Goal: Information Seeking & Learning: Learn about a topic

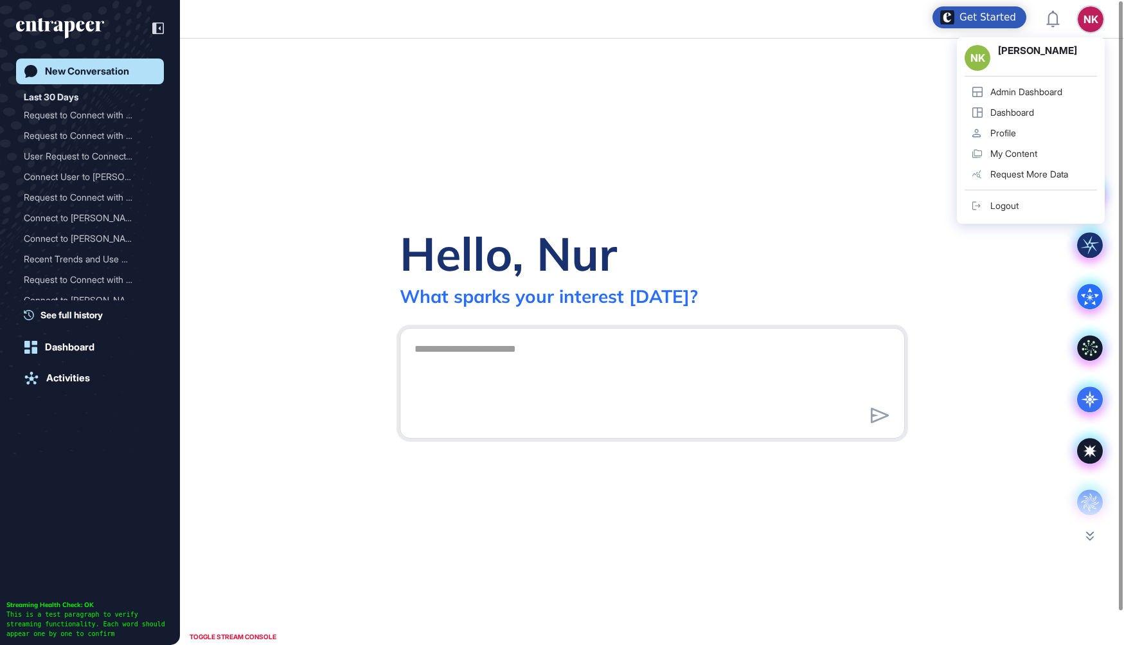
click at [1028, 89] on div "Admin Dashboard" at bounding box center [1026, 92] width 72 height 10
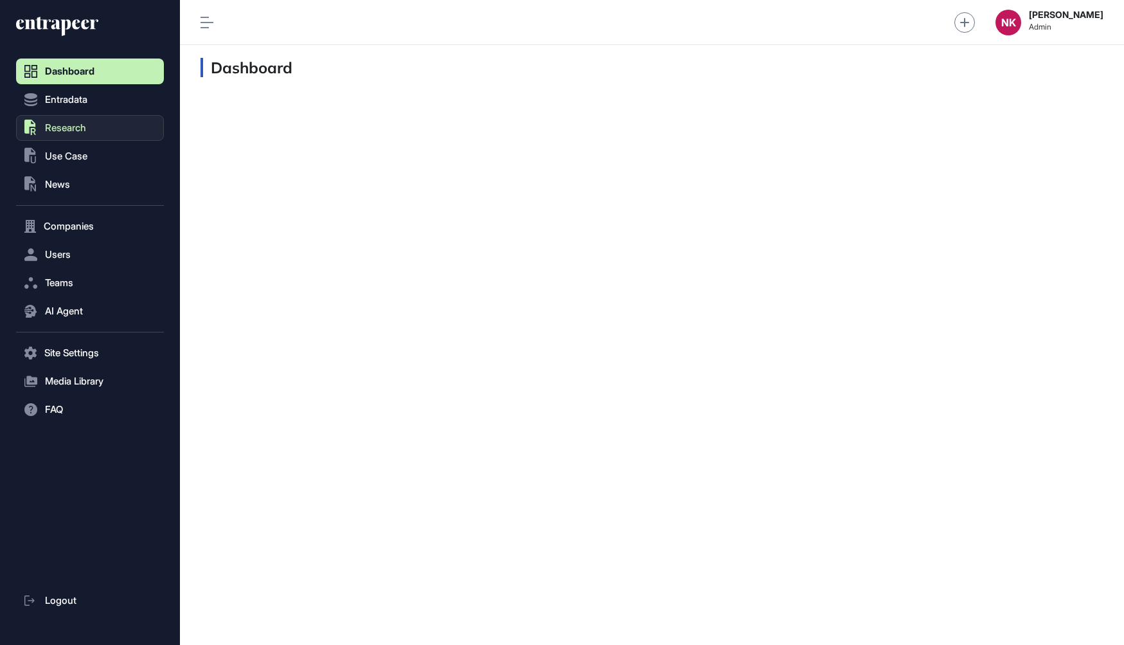
click at [53, 129] on span "Research" at bounding box center [65, 128] width 41 height 10
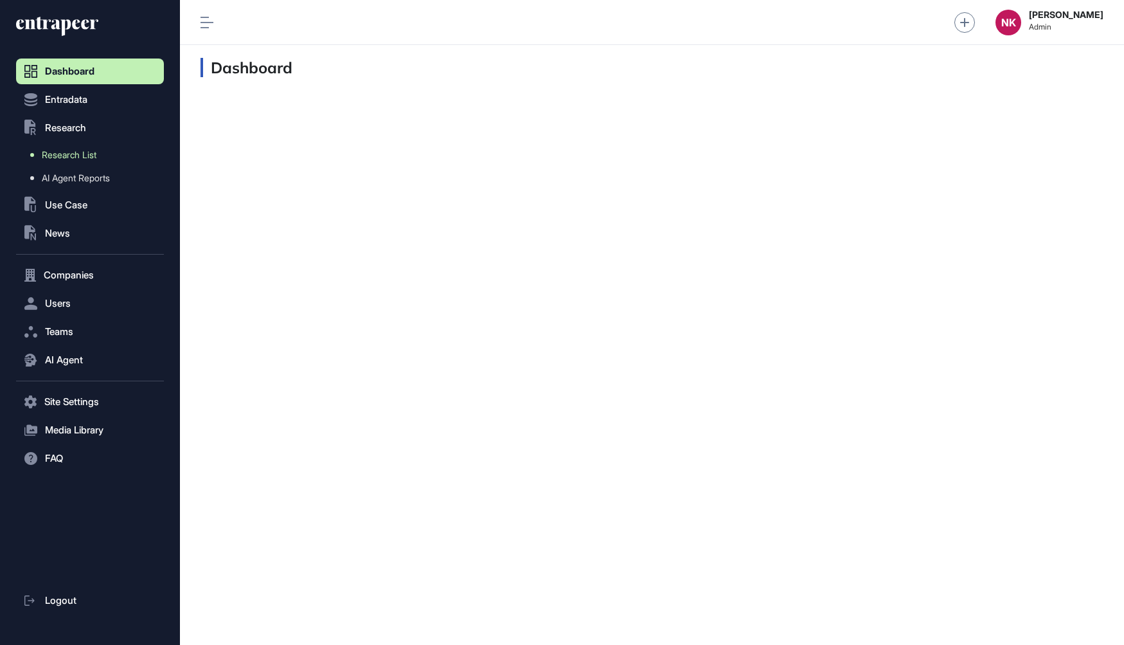
click at [81, 151] on span "Research List" at bounding box center [69, 155] width 55 height 10
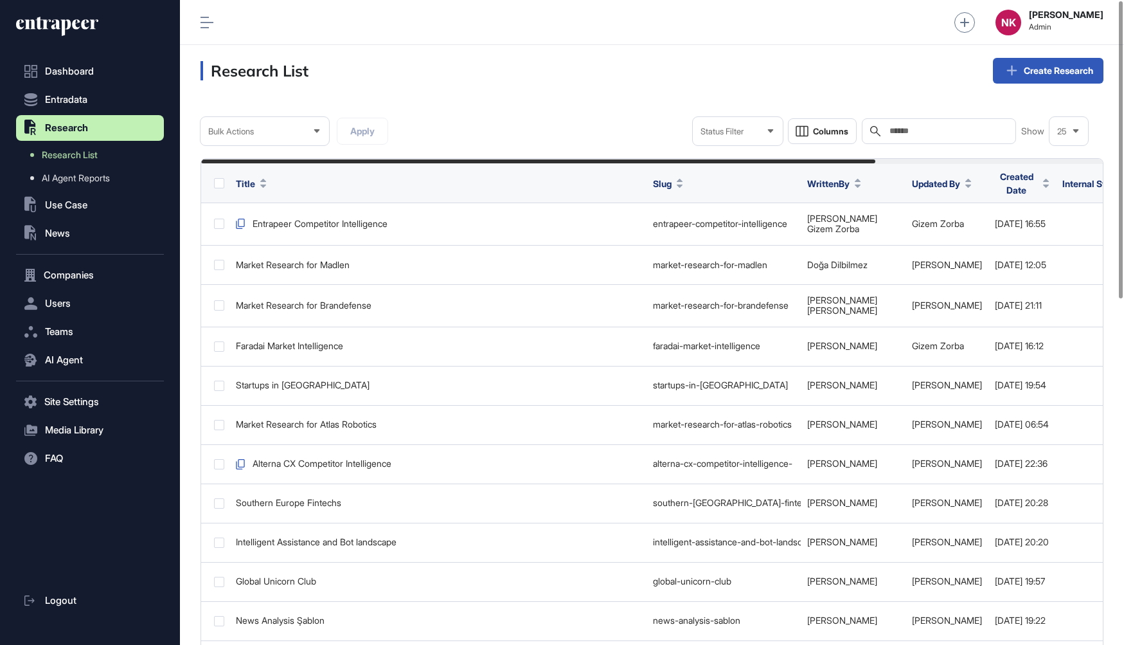
click at [897, 127] on input "text" at bounding box center [948, 131] width 120 height 10
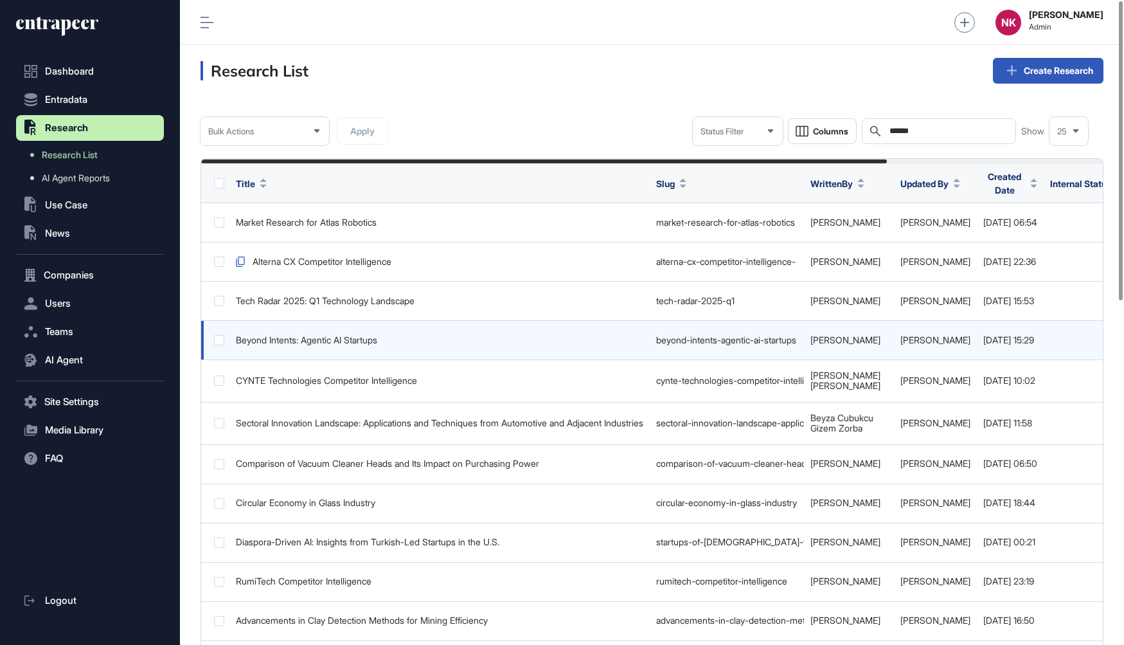
scroll to position [0, 285]
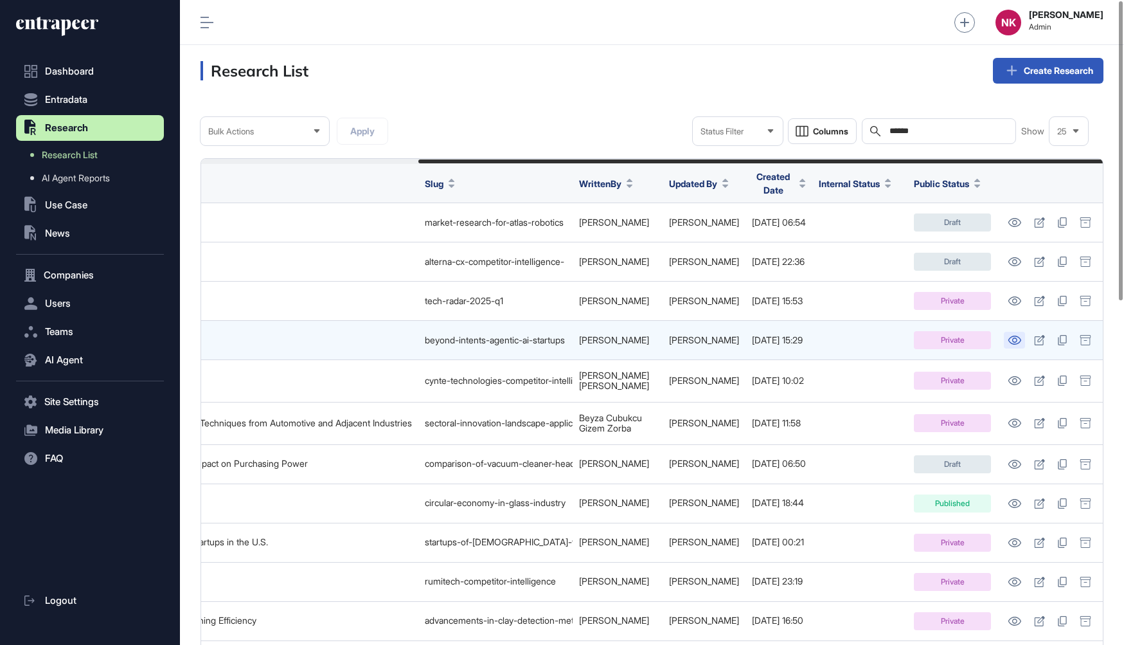
type input "******"
click at [1011, 335] on icon at bounding box center [1014, 339] width 13 height 9
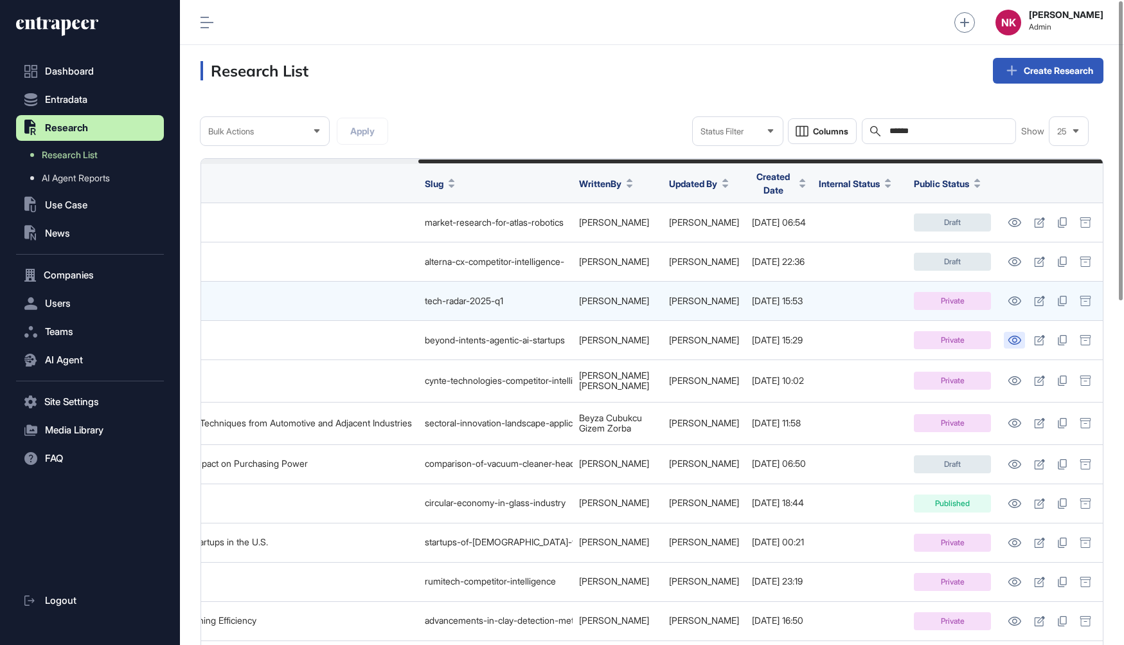
scroll to position [0, 0]
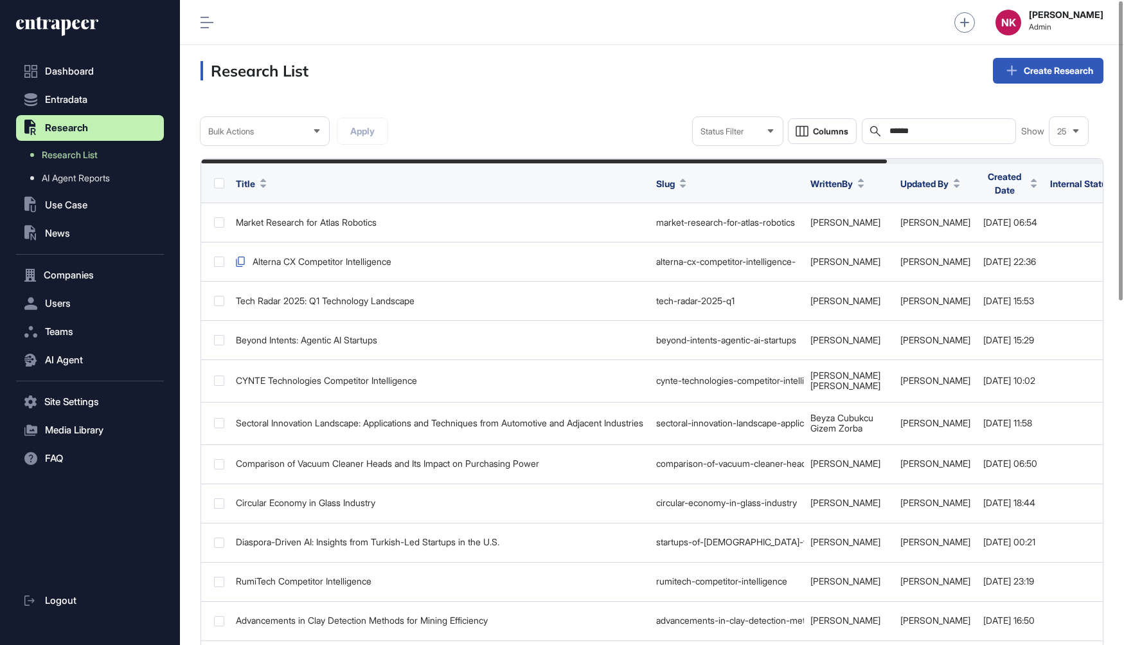
drag, startPoint x: 925, startPoint y: 130, endPoint x: 857, endPoint y: 129, distance: 68.1
click at [857, 130] on div "Status Filter Columns Search ****** Show 25" at bounding box center [890, 131] width 395 height 28
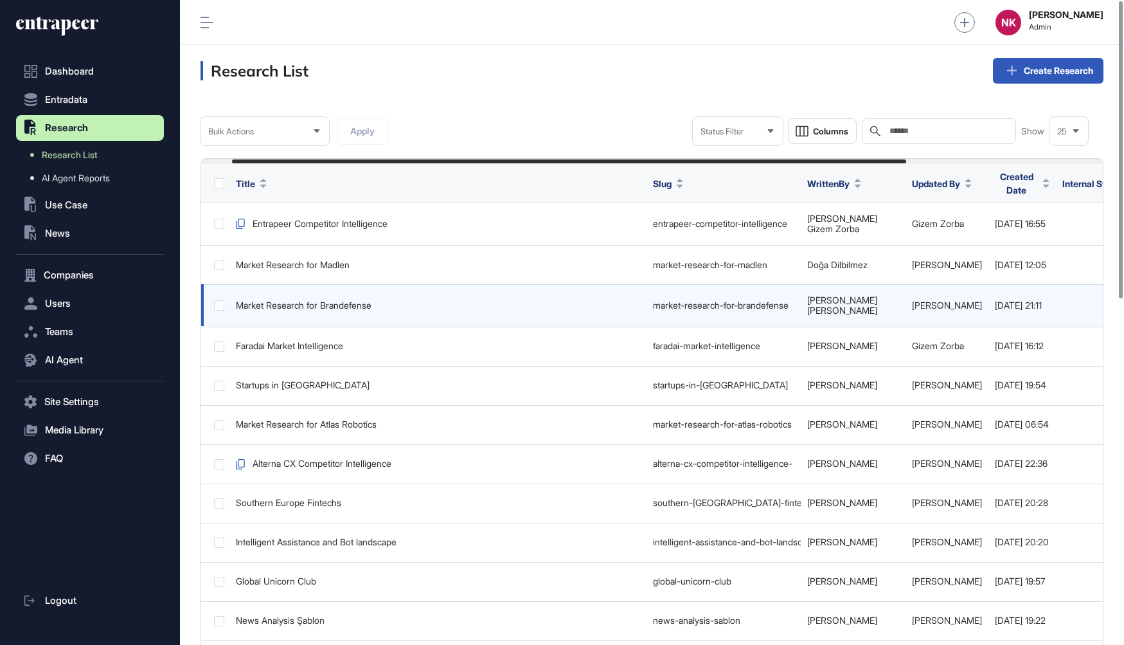
scroll to position [0, 306]
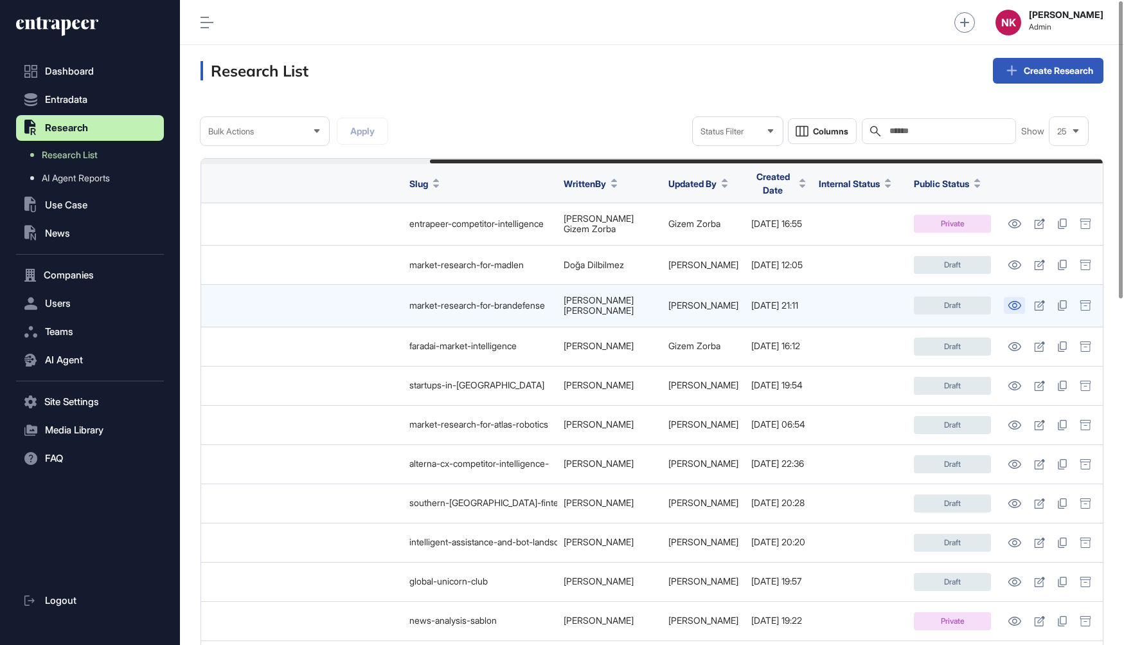
click at [1014, 301] on icon at bounding box center [1014, 305] width 13 height 9
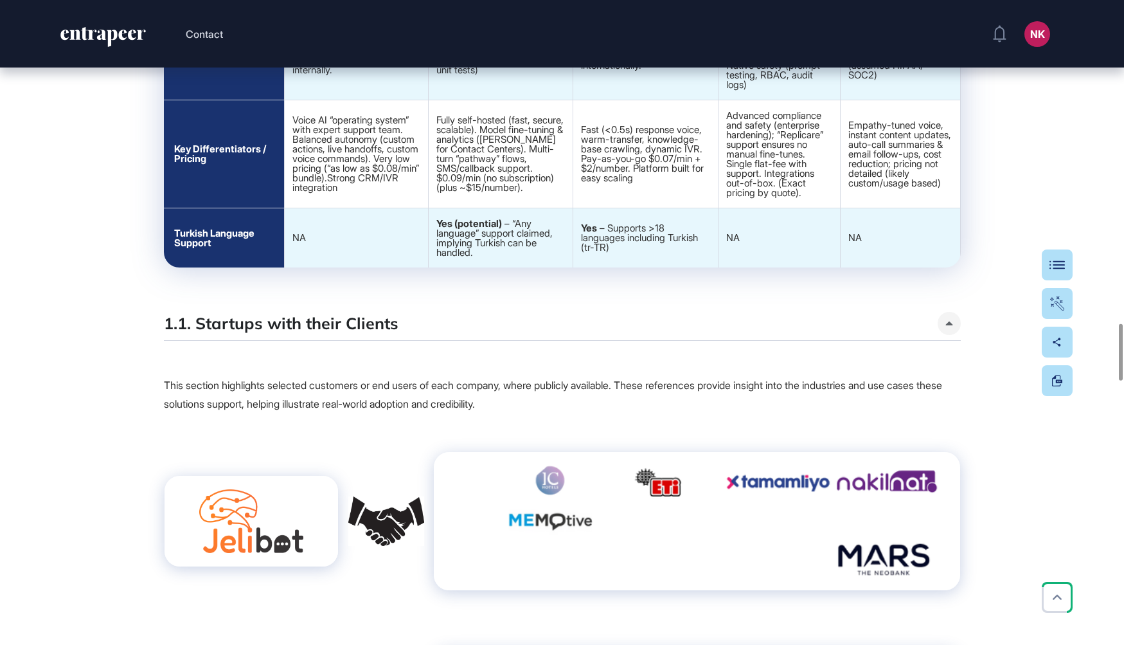
scroll to position [3690, 0]
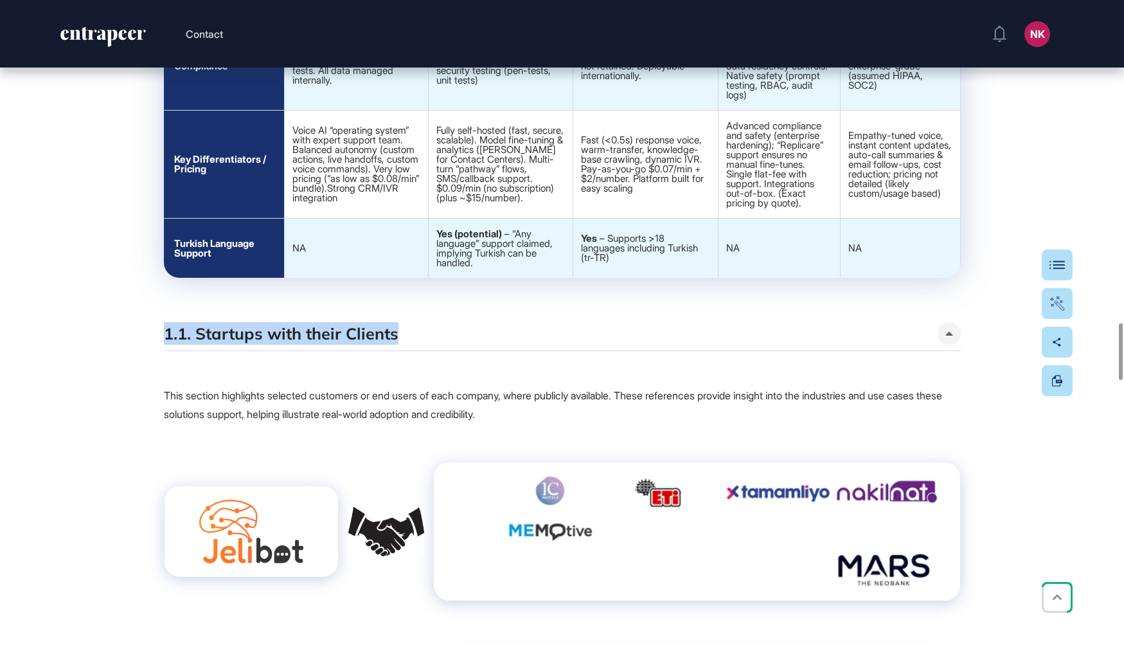
drag, startPoint x: 422, startPoint y: 449, endPoint x: 154, endPoint y: 454, distance: 267.4
copy h5 "1.1. Startups with their Clients"
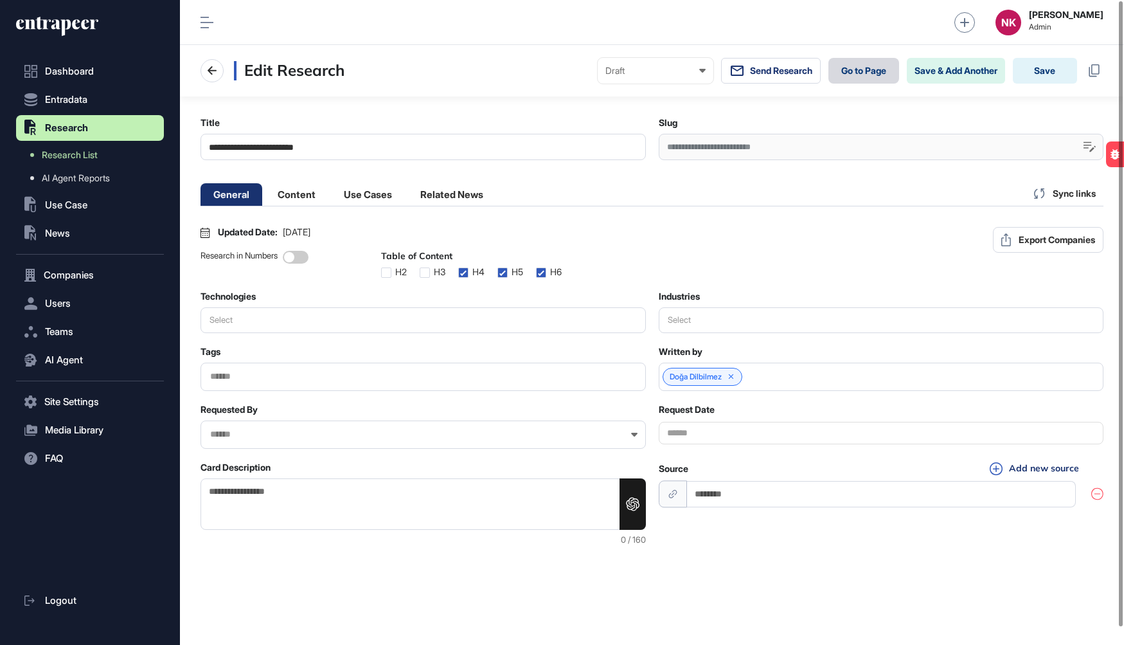
click at [845, 67] on link "Go to Page" at bounding box center [863, 71] width 71 height 26
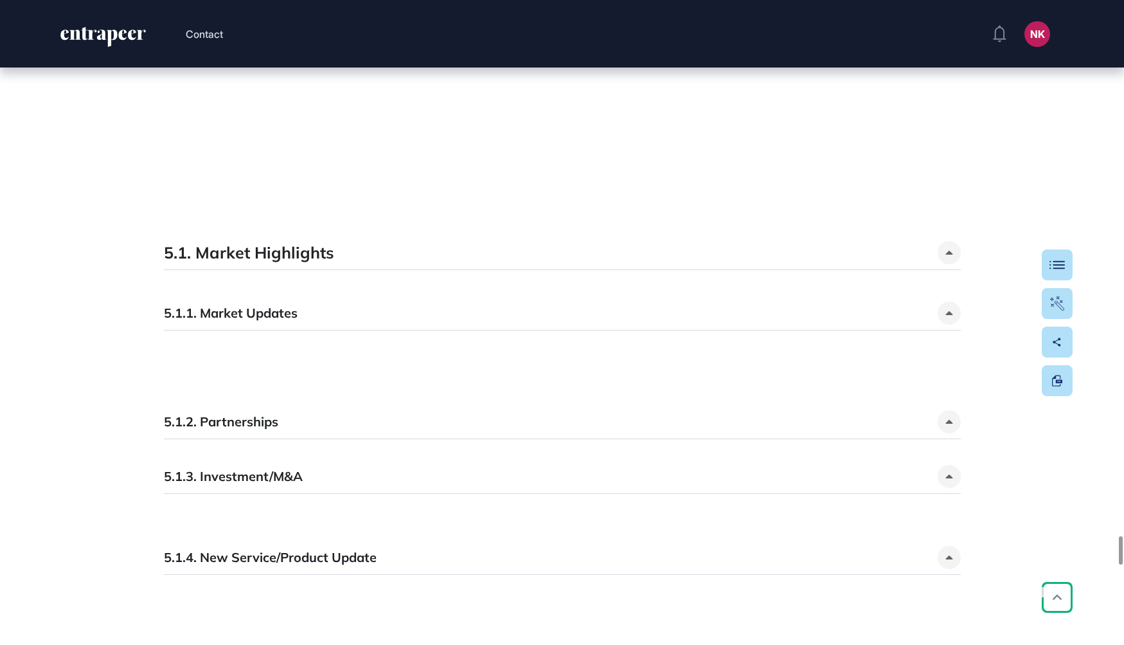
scroll to position [12015, 0]
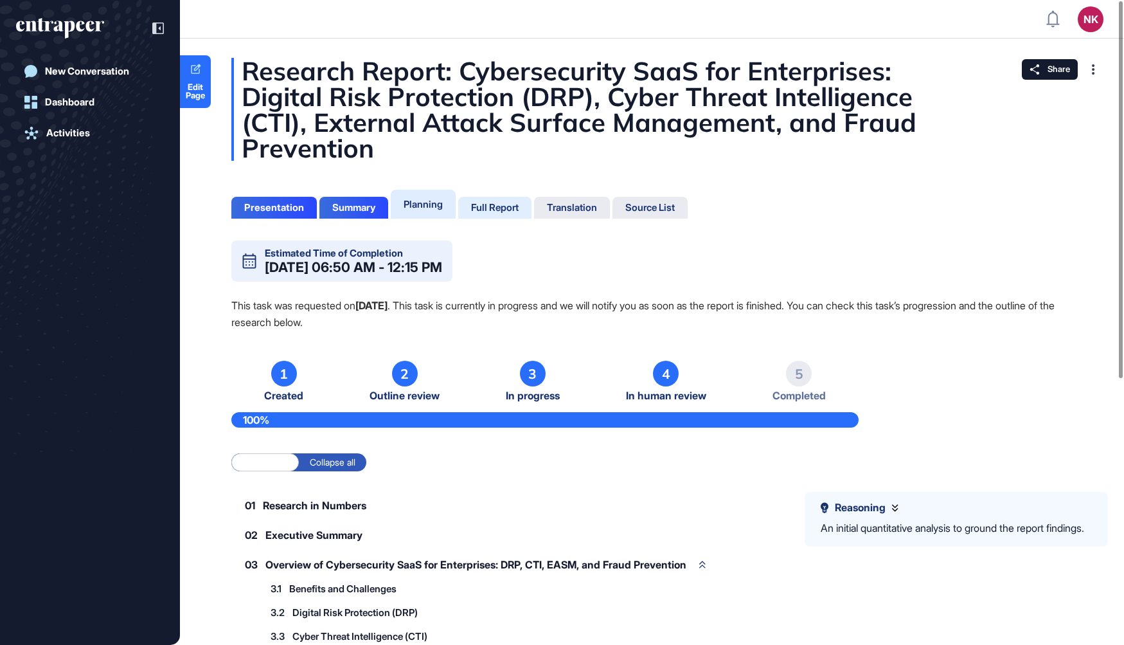
click at [512, 209] on div "Full Report" at bounding box center [495, 208] width 48 height 12
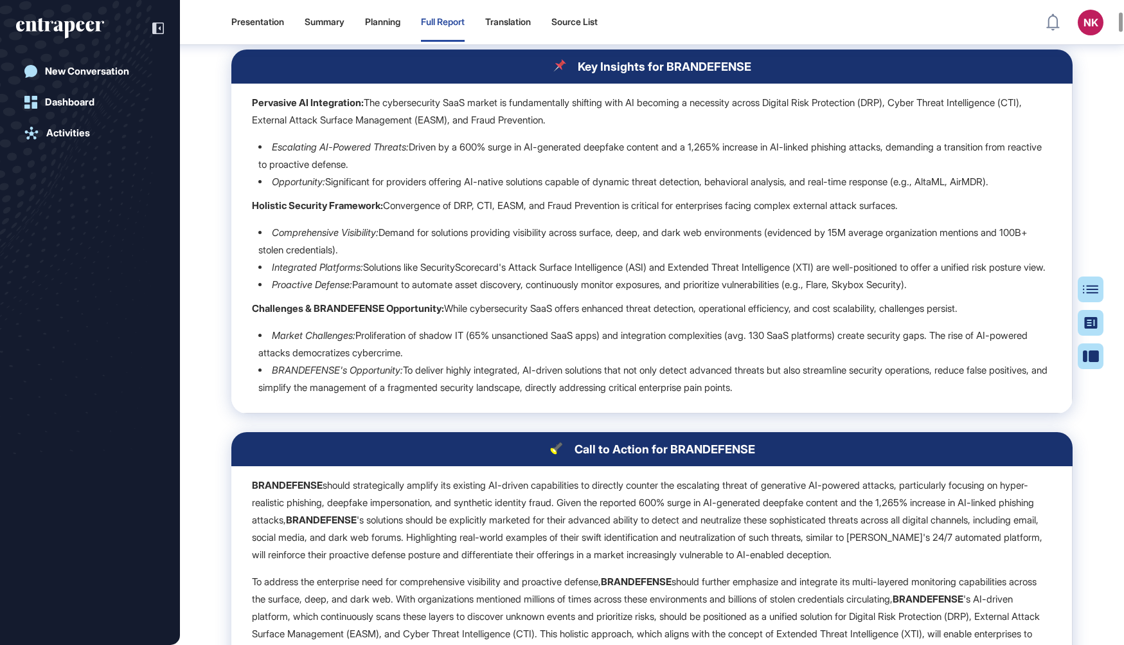
scroll to position [935, 0]
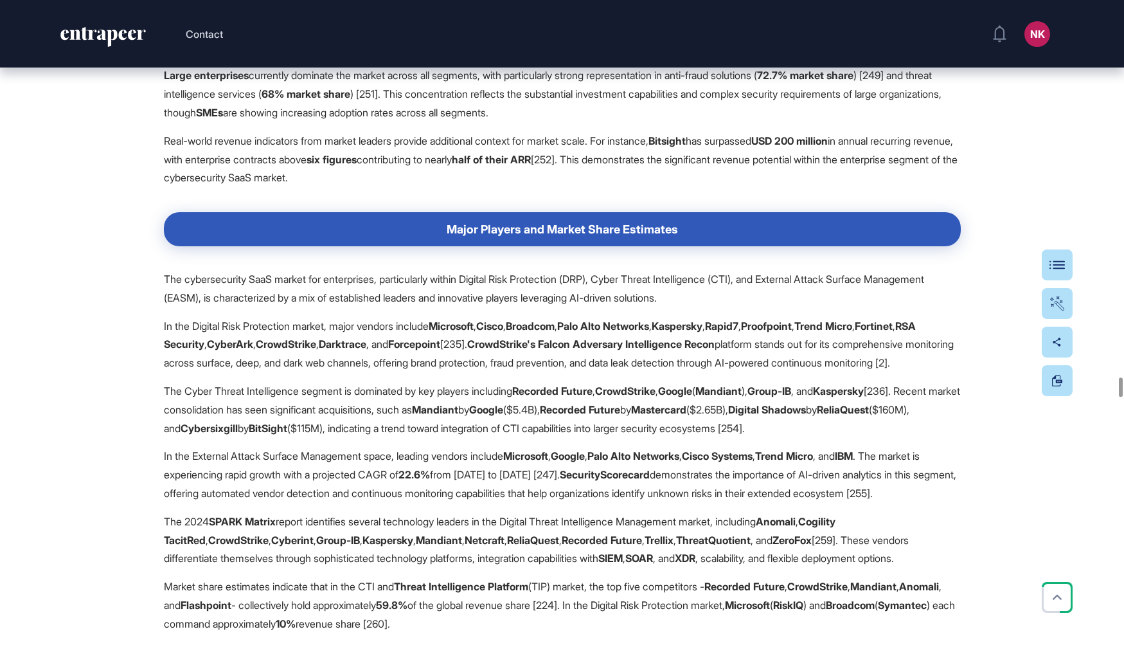
scroll to position [16400, 0]
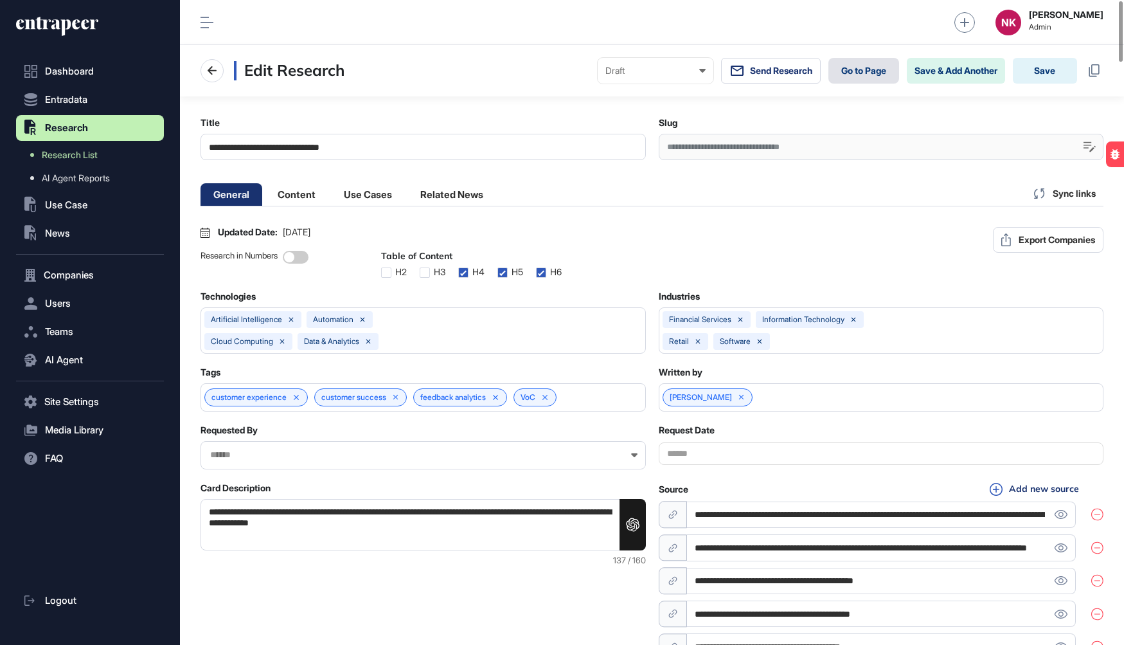
scroll to position [0, 6]
click at [856, 74] on link "Go to Page" at bounding box center [863, 71] width 71 height 26
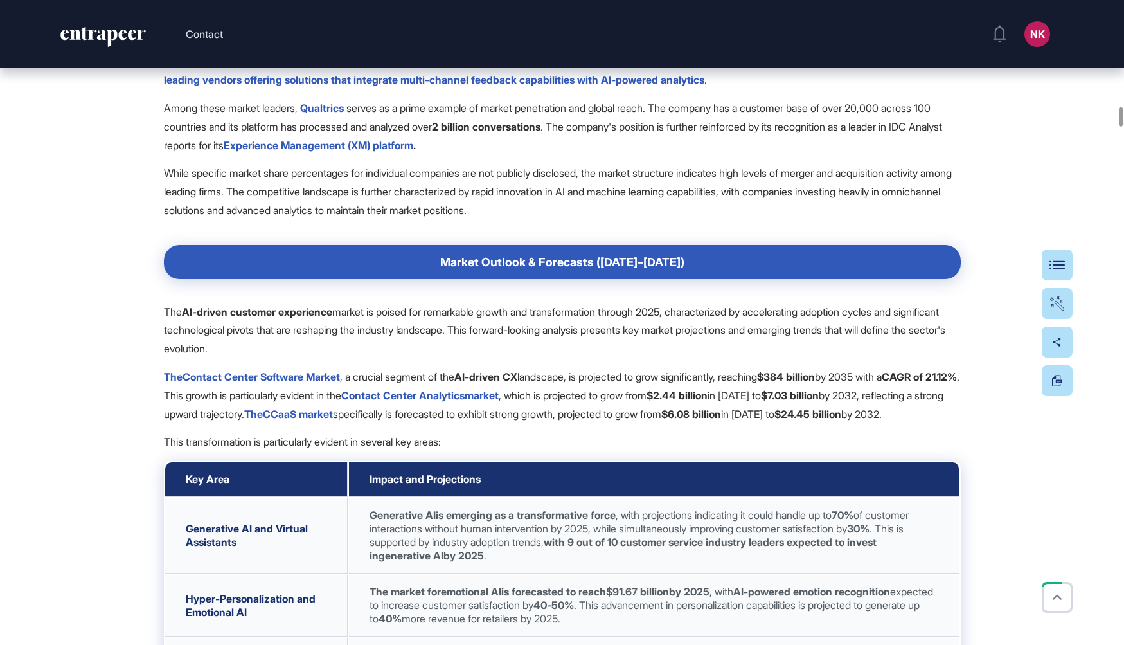
scroll to position [10969, 0]
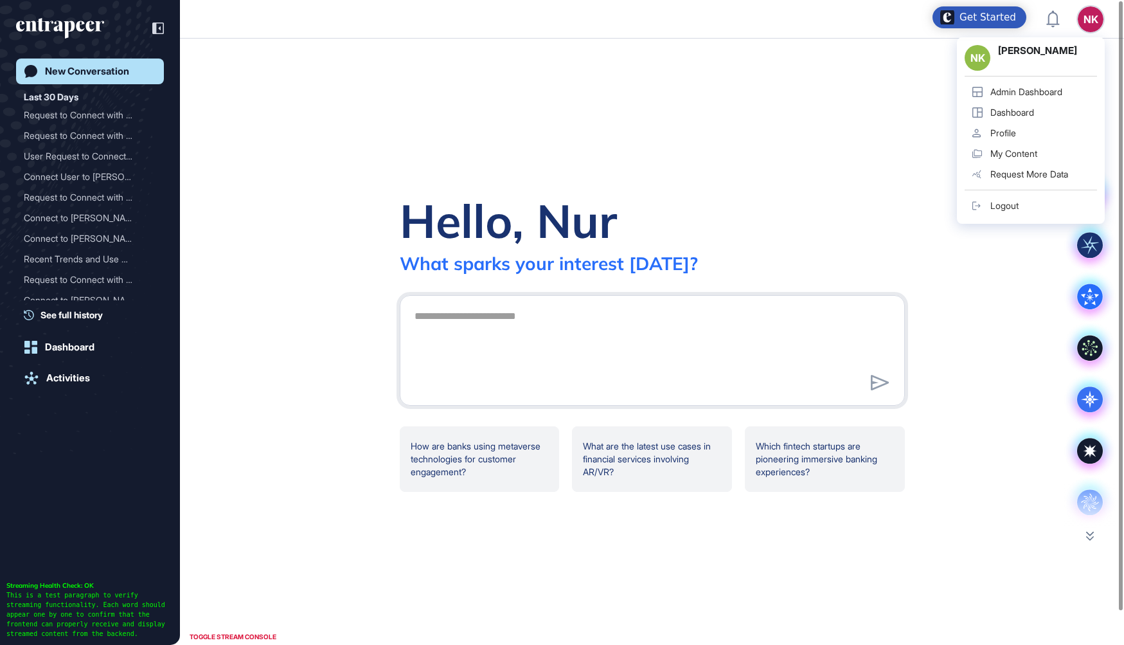
click at [1026, 93] on div "Admin Dashboard" at bounding box center [1026, 92] width 72 height 10
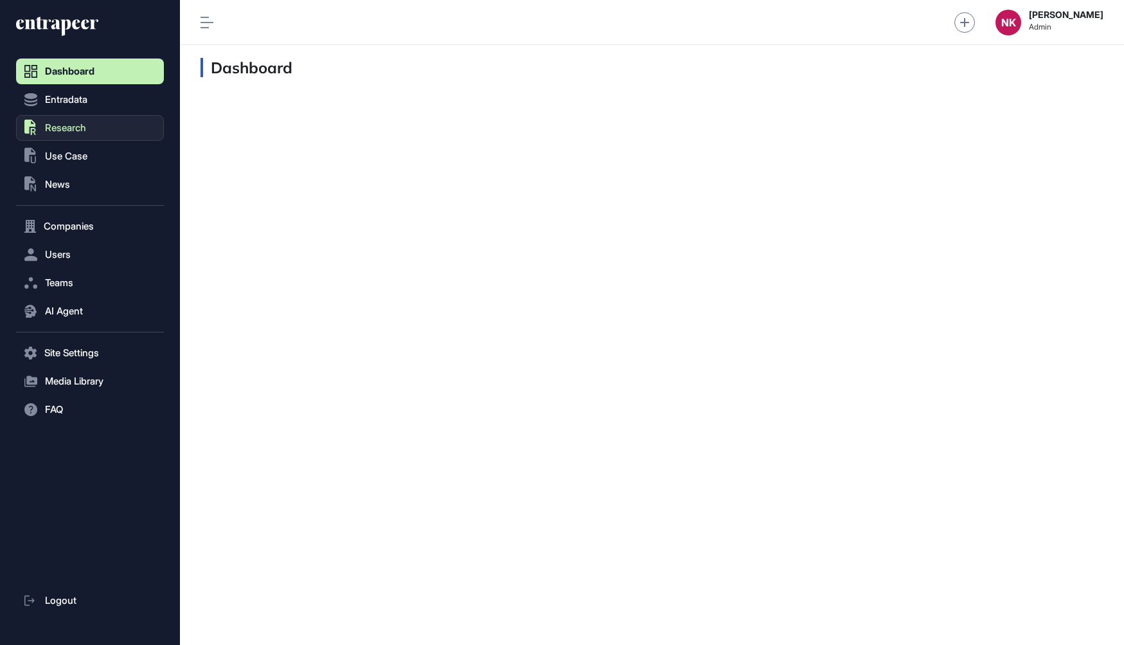
click at [71, 125] on span "Research" at bounding box center [65, 128] width 41 height 10
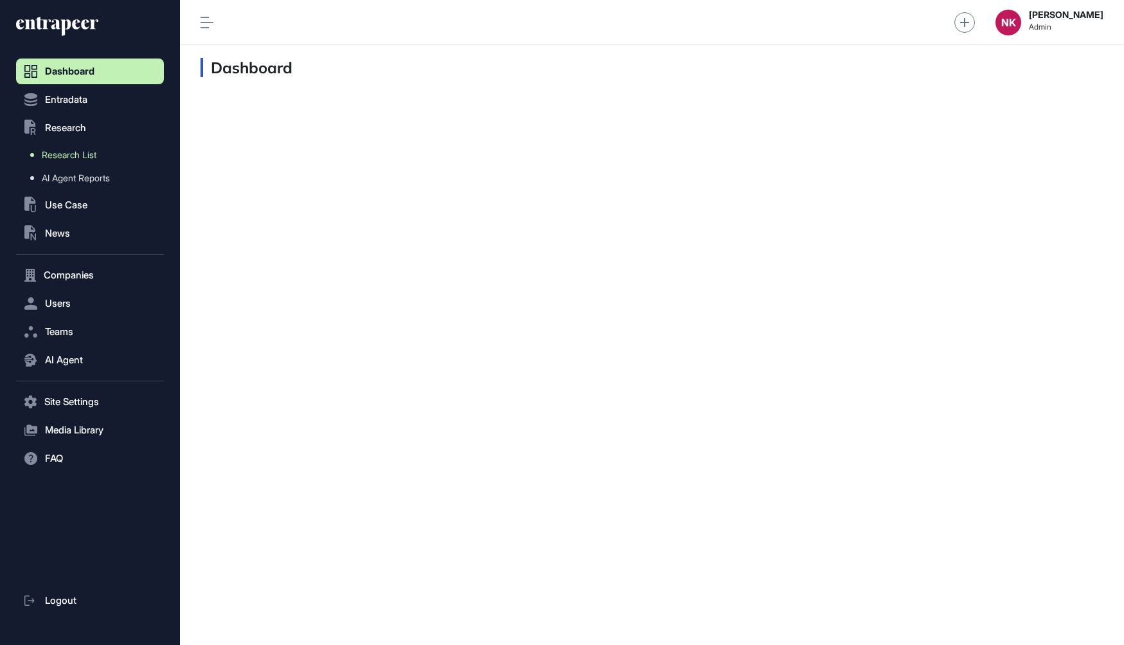
click at [73, 152] on span "Research List" at bounding box center [69, 155] width 55 height 10
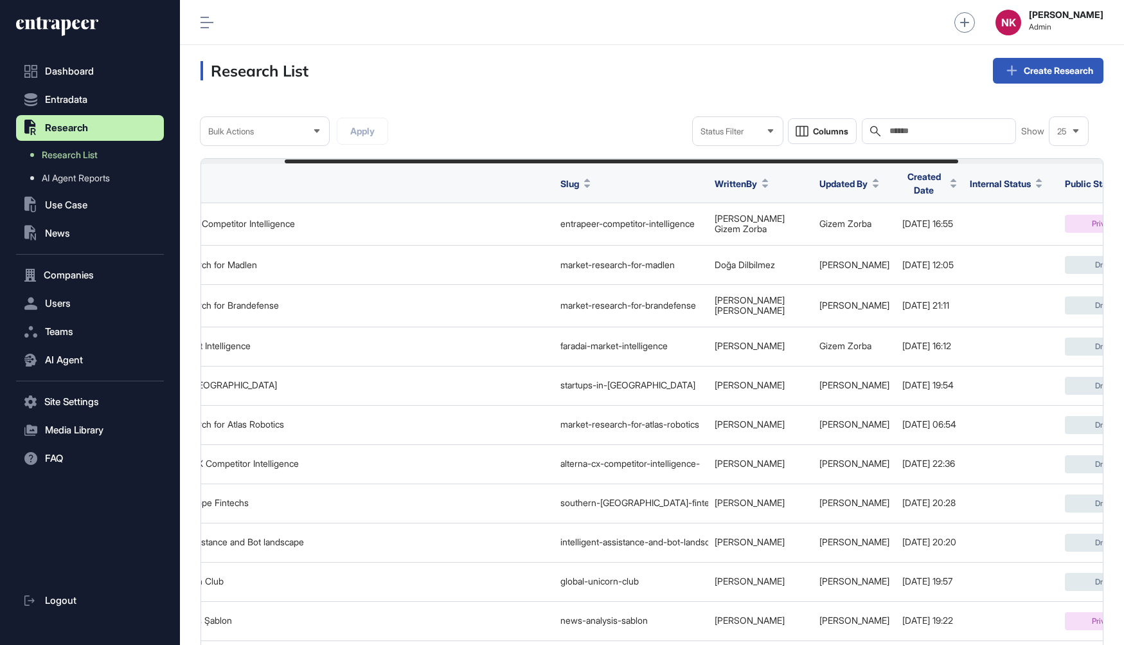
scroll to position [0, 306]
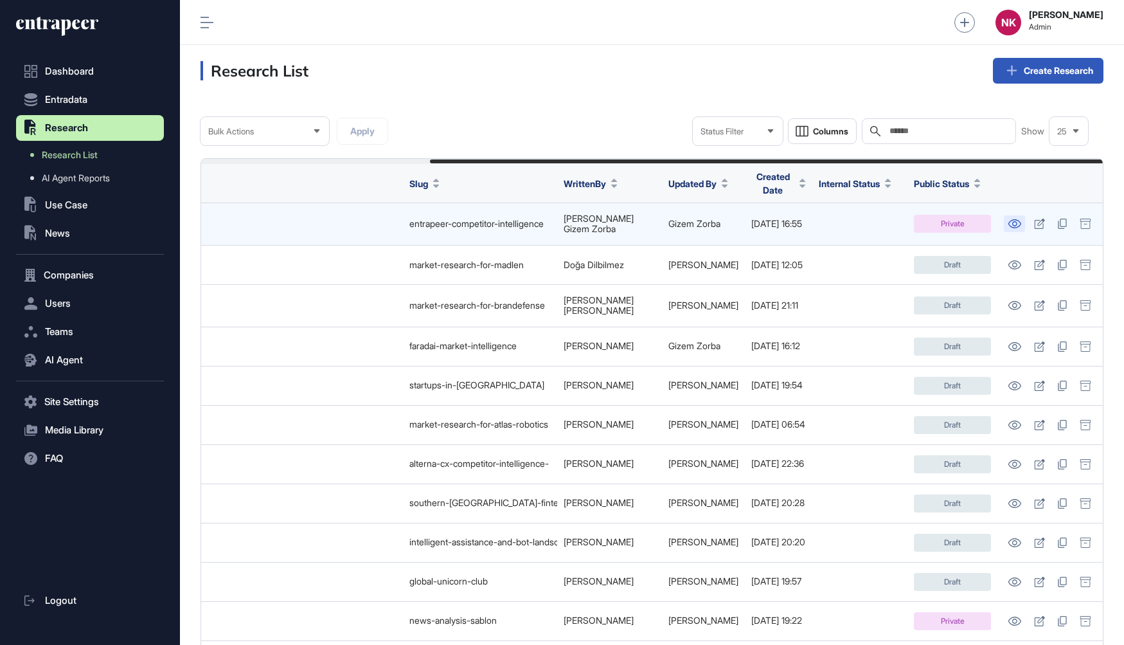
click at [1014, 221] on icon at bounding box center [1014, 223] width 13 height 9
click at [0, 0] on div "Dashboard Entradata .st0{fill:currentColor} Research Research List AI Agent Rep…" at bounding box center [562, 322] width 1124 height 645
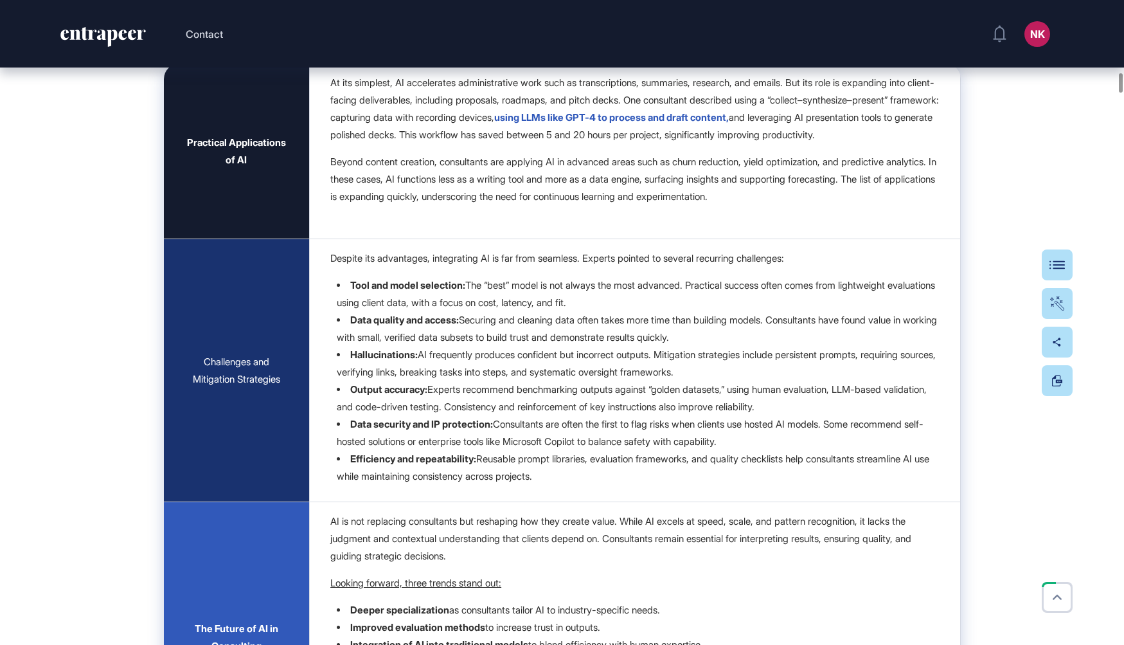
scroll to position [5940, 0]
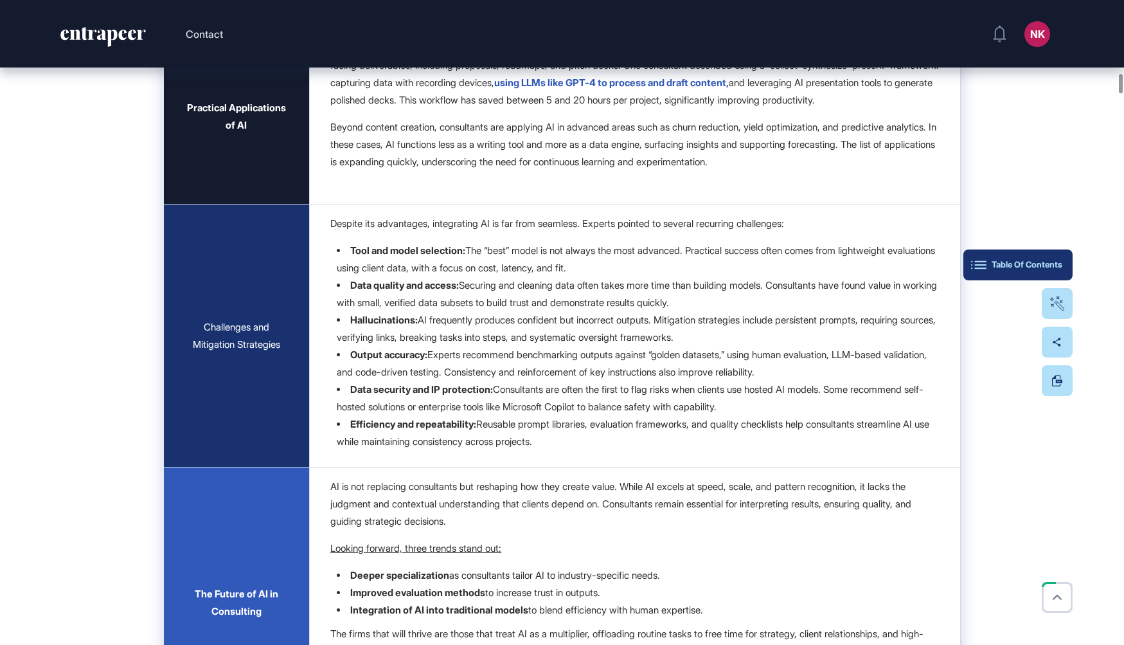
click at [1050, 264] on div "Table Of Contents" at bounding box center [1018, 265] width 89 height 10
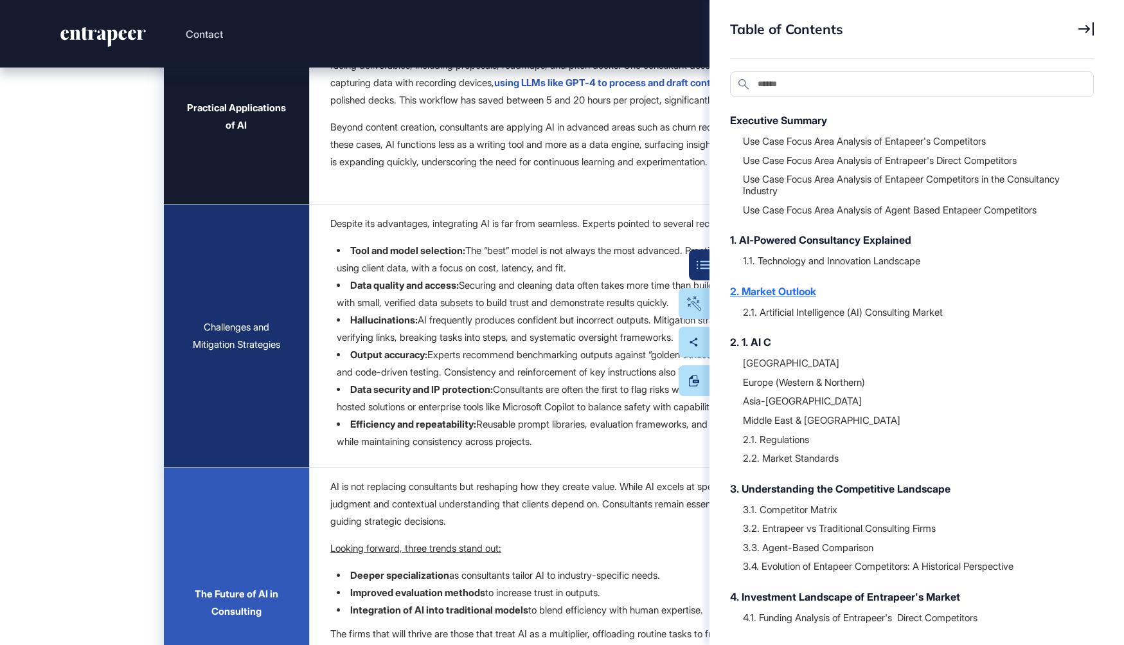
click at [773, 287] on div "2. Market Outlook" at bounding box center [905, 290] width 351 height 15
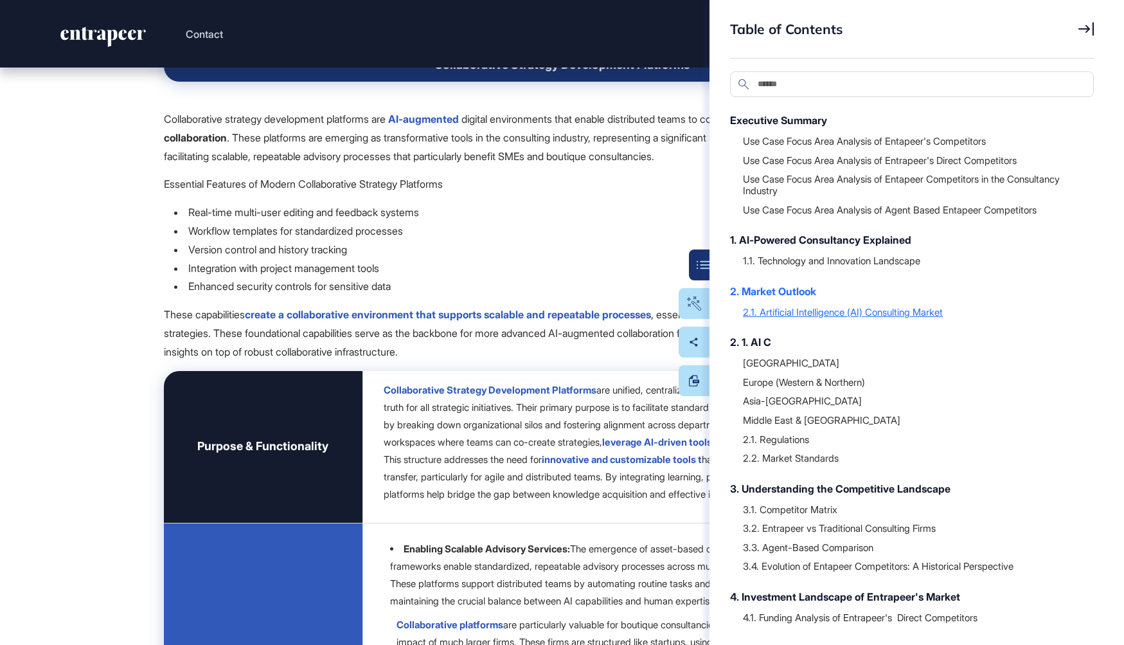
scroll to position [11440, 0]
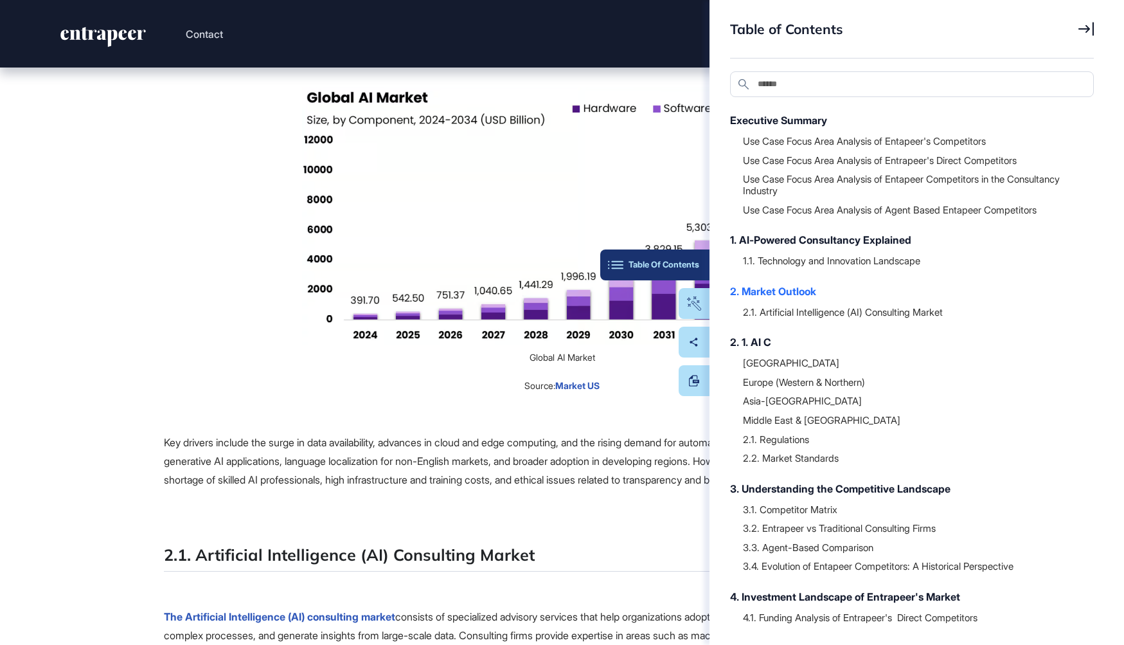
click at [684, 267] on div "Table Of Contents" at bounding box center [655, 265] width 89 height 10
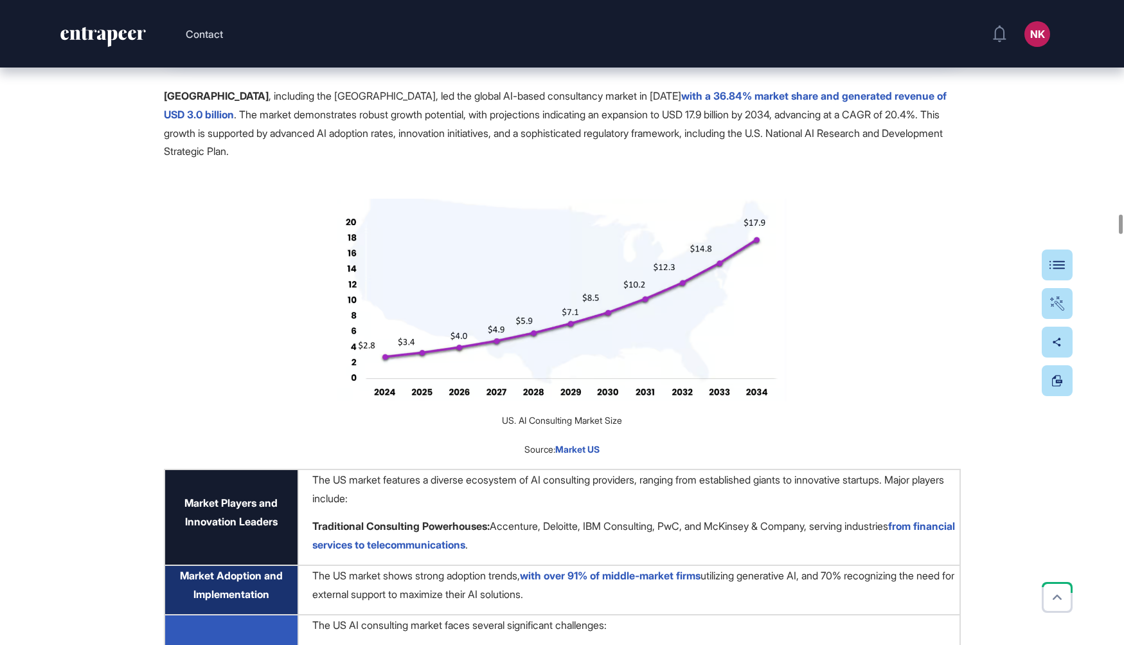
scroll to position [17470, 0]
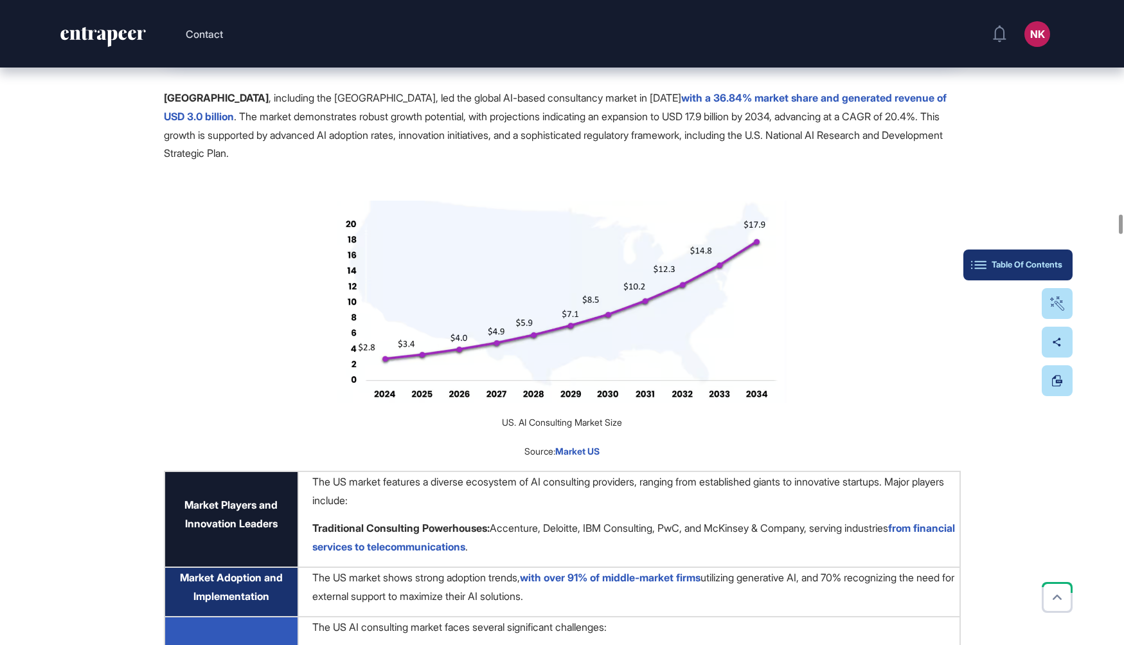
click at [1048, 271] on button "Table Of Contents" at bounding box center [1017, 264] width 109 height 31
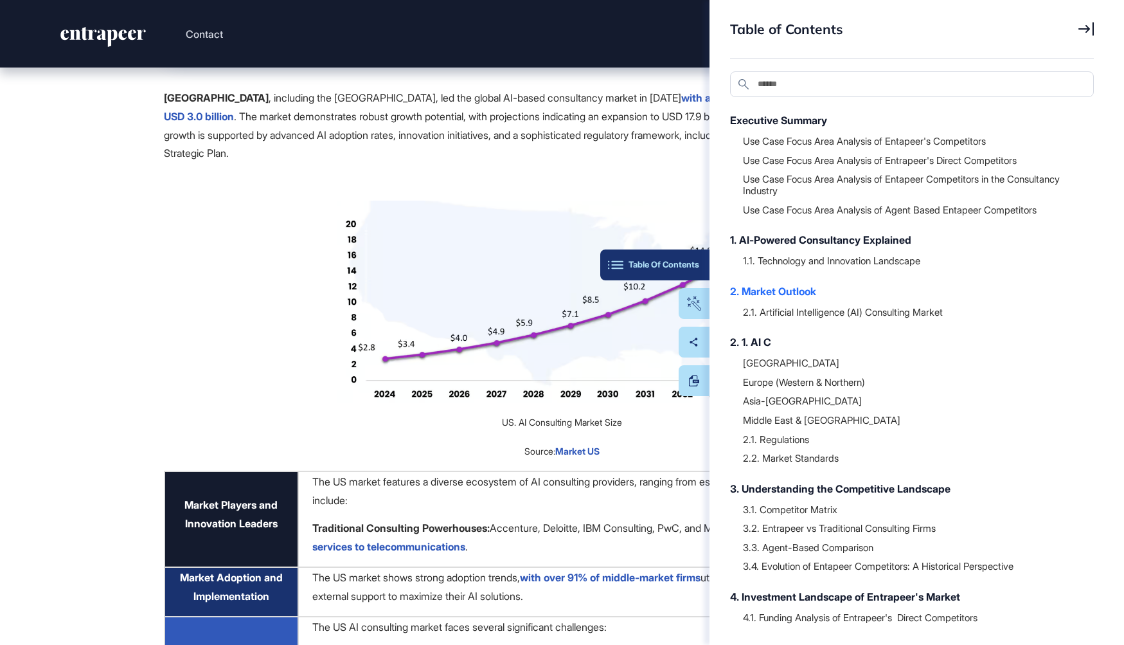
click at [691, 253] on button "Table Of Contents" at bounding box center [654, 264] width 109 height 31
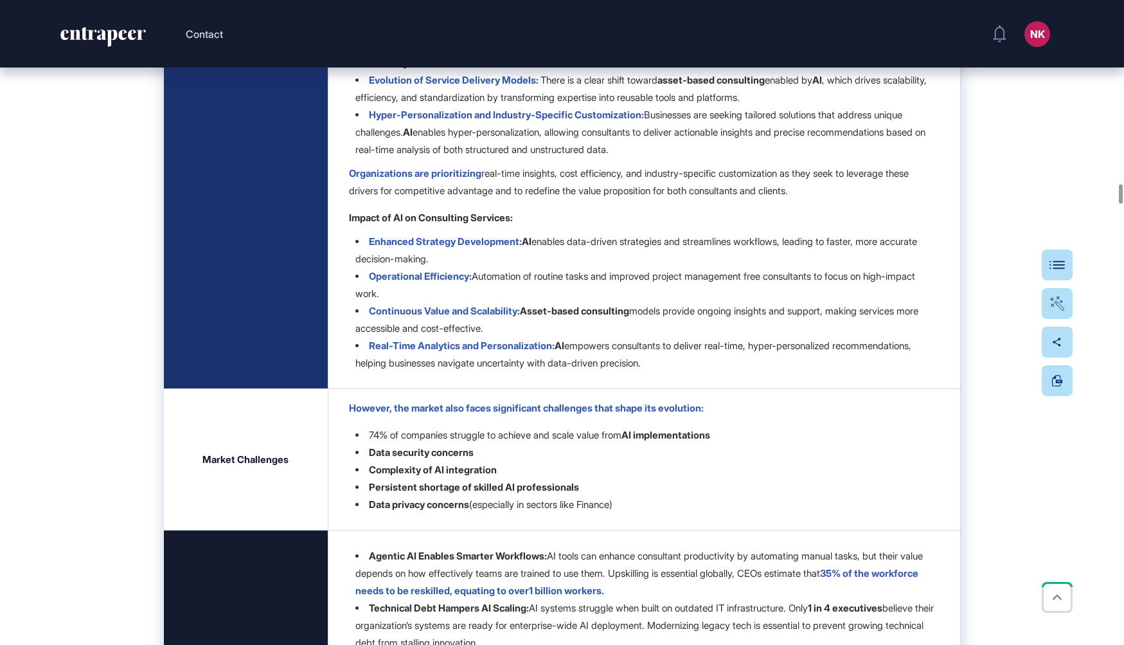
scroll to position [14997, 0]
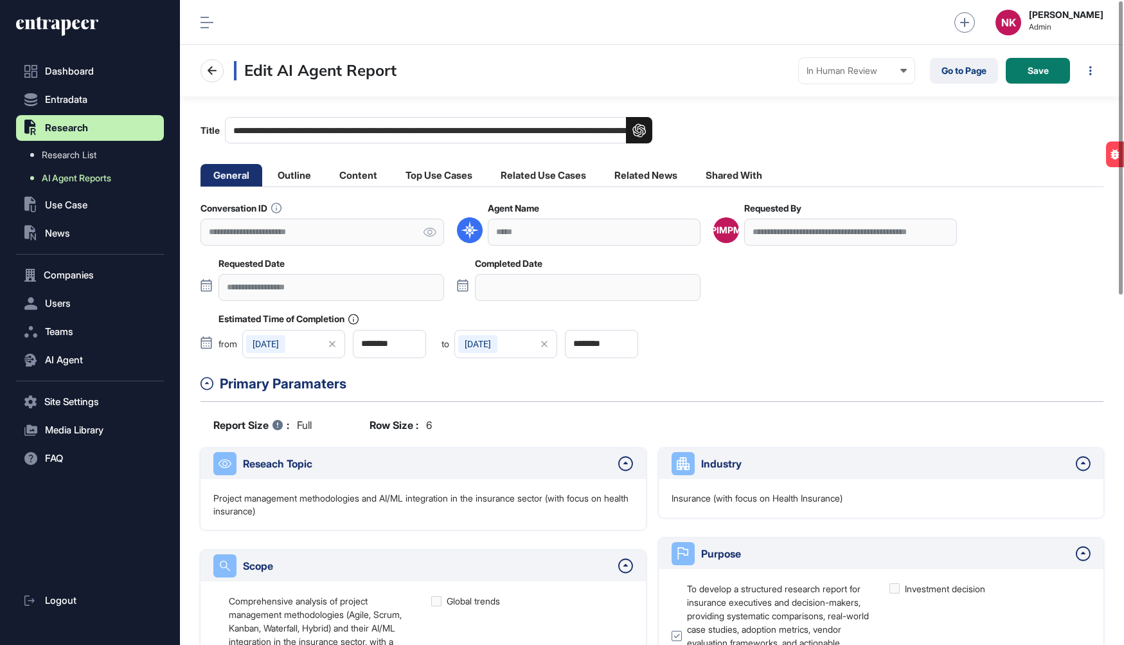
click at [62, 181] on span "AI Agent Reports" at bounding box center [76, 178] width 69 height 10
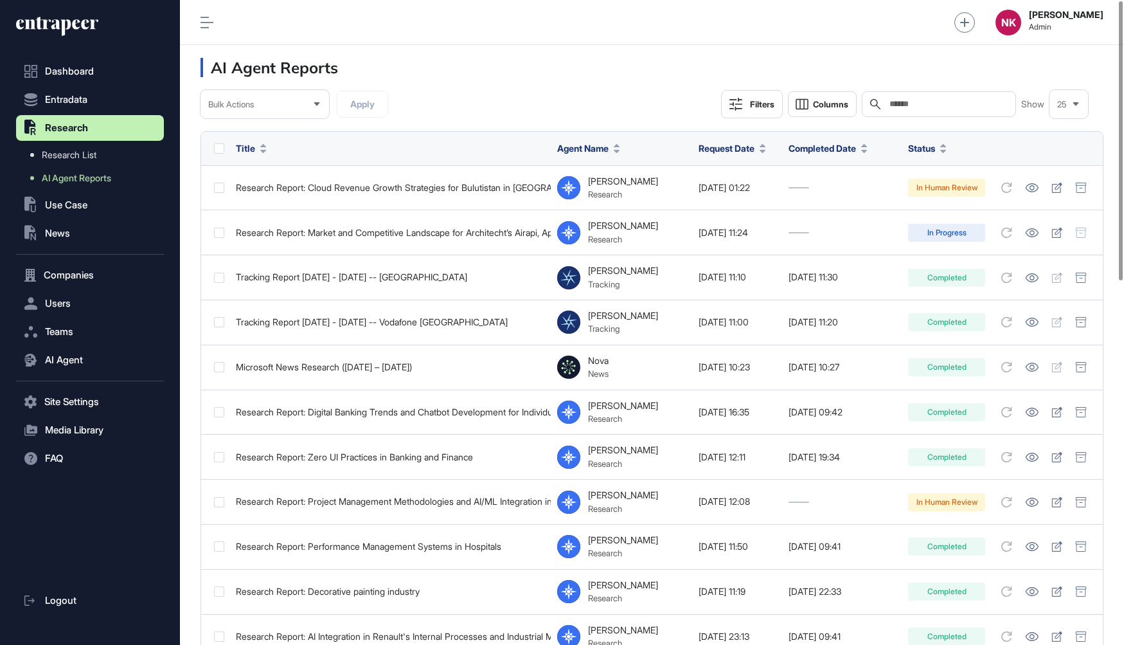
click at [766, 109] on div "Filters" at bounding box center [762, 104] width 24 height 10
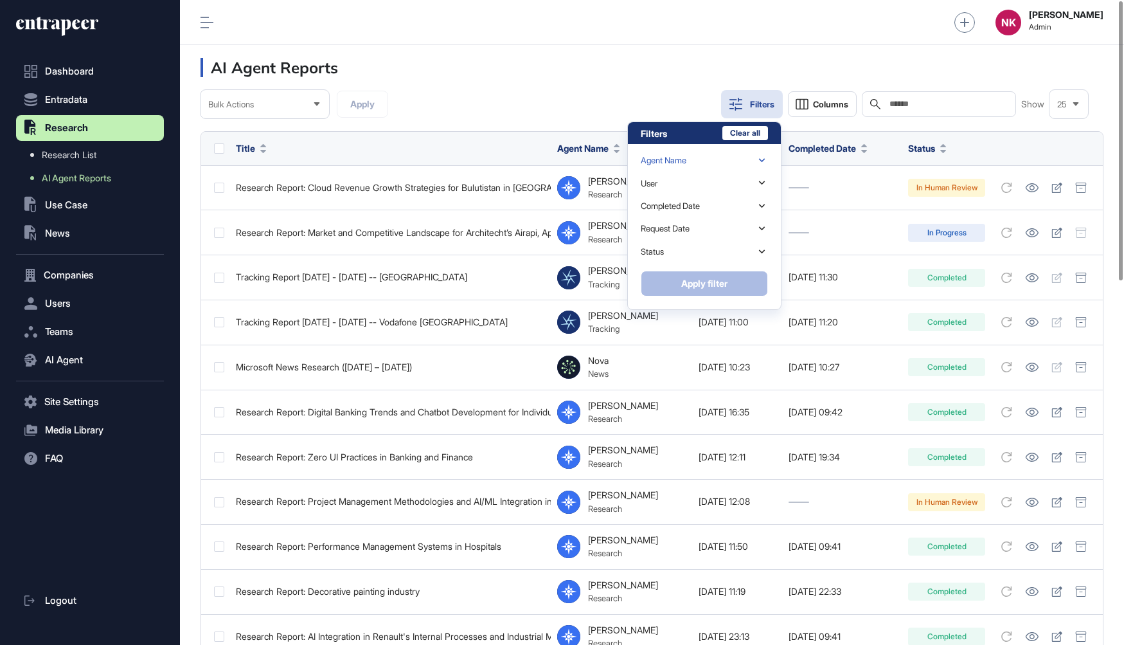
click at [697, 159] on div "Agent Name" at bounding box center [704, 160] width 127 height 22
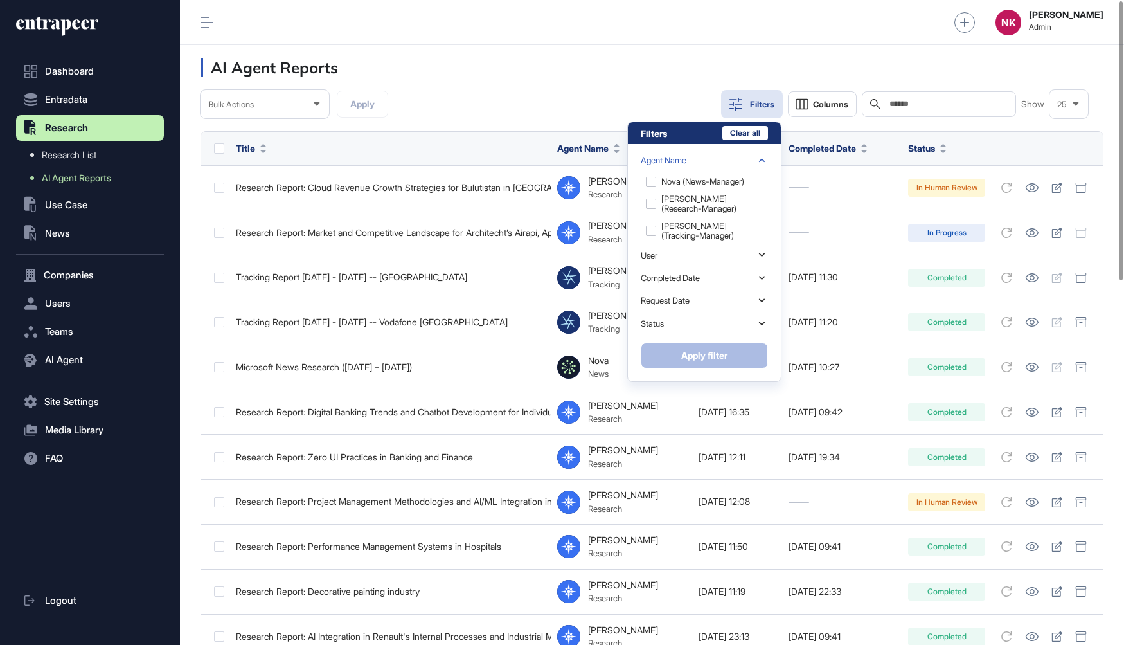
scroll to position [71, 0]
click at [653, 201] on div "[PERSON_NAME] (research-manager)" at bounding box center [703, 203] width 125 height 27
click at [695, 346] on button "Apply filter" at bounding box center [704, 356] width 127 height 26
